Goal: Information Seeking & Learning: Learn about a topic

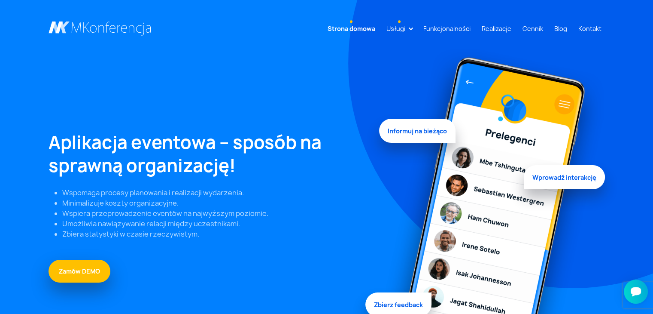
click at [409, 30] on link "Usługi" at bounding box center [396, 29] width 26 height 16
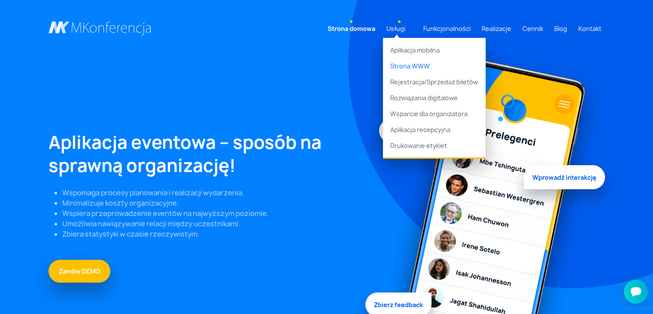
click at [412, 67] on link "Strona WWW" at bounding box center [434, 66] width 103 height 16
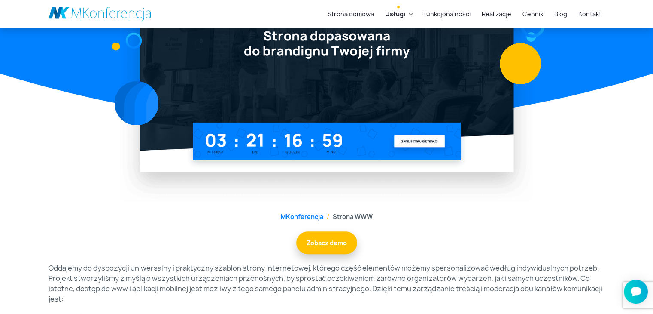
scroll to position [172, 0]
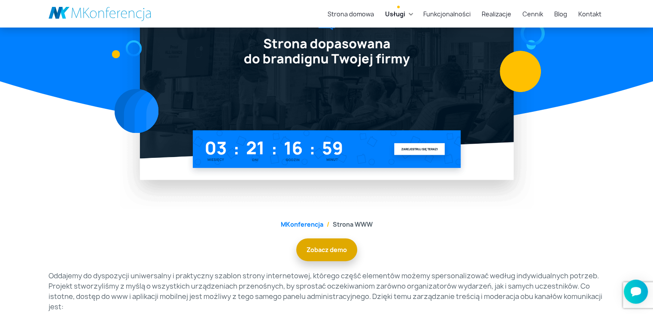
click at [345, 252] on link "Zobacz demo" at bounding box center [326, 249] width 61 height 23
click at [504, 14] on link "Realizacje" at bounding box center [497, 14] width 37 height 16
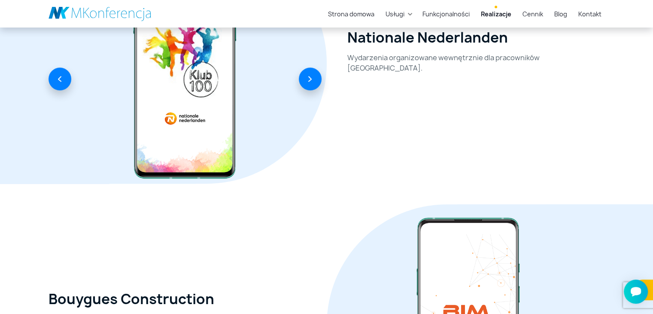
scroll to position [516, 0]
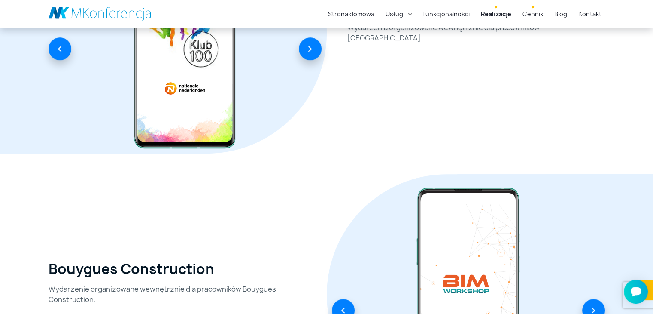
click at [531, 14] on link "Cennik" at bounding box center [532, 14] width 27 height 16
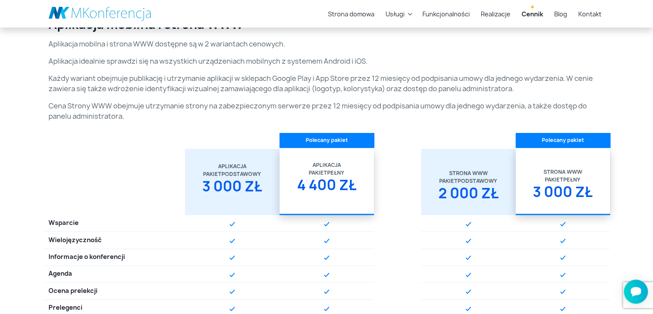
scroll to position [172, 0]
